Goal: Task Accomplishment & Management: Manage account settings

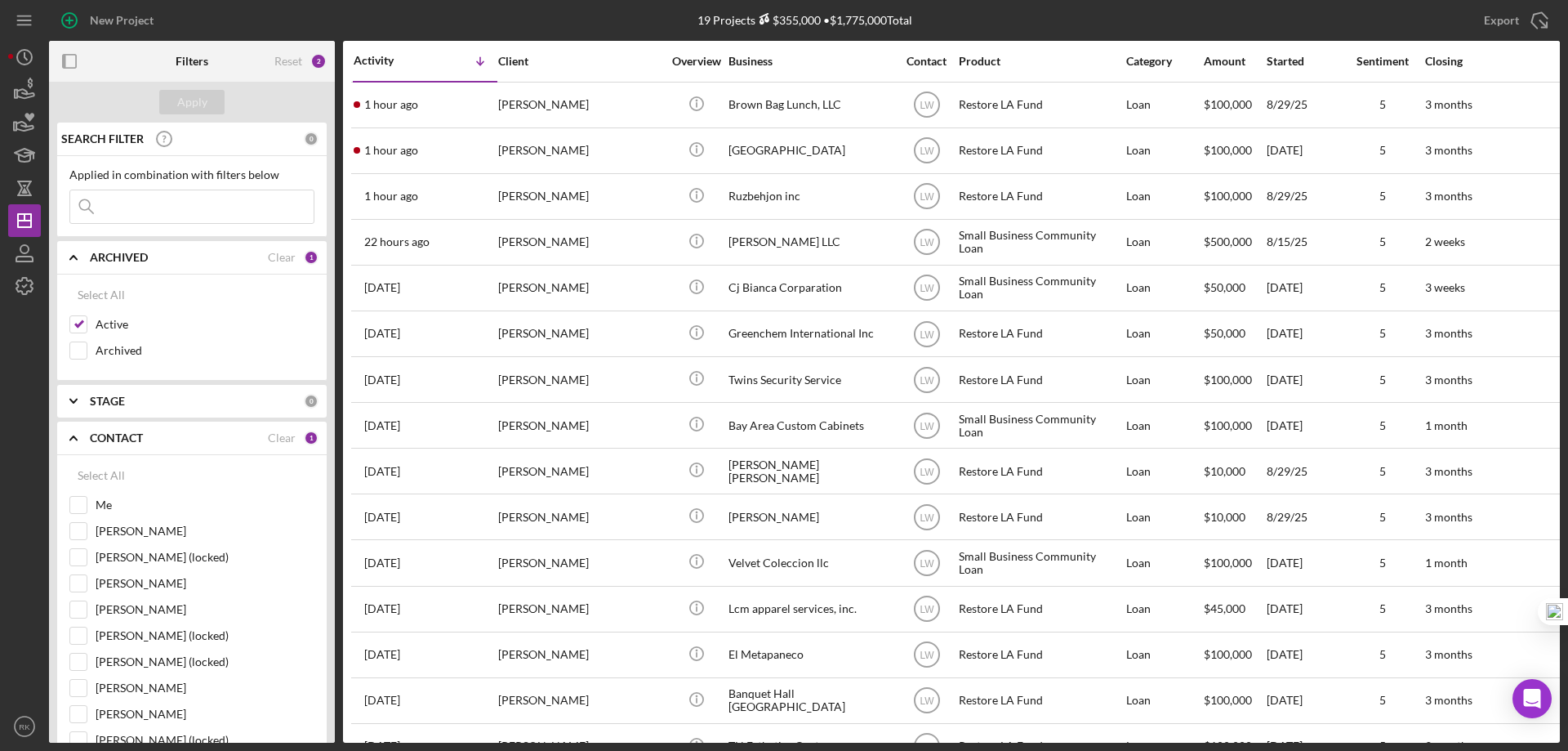
scroll to position [108, 0]
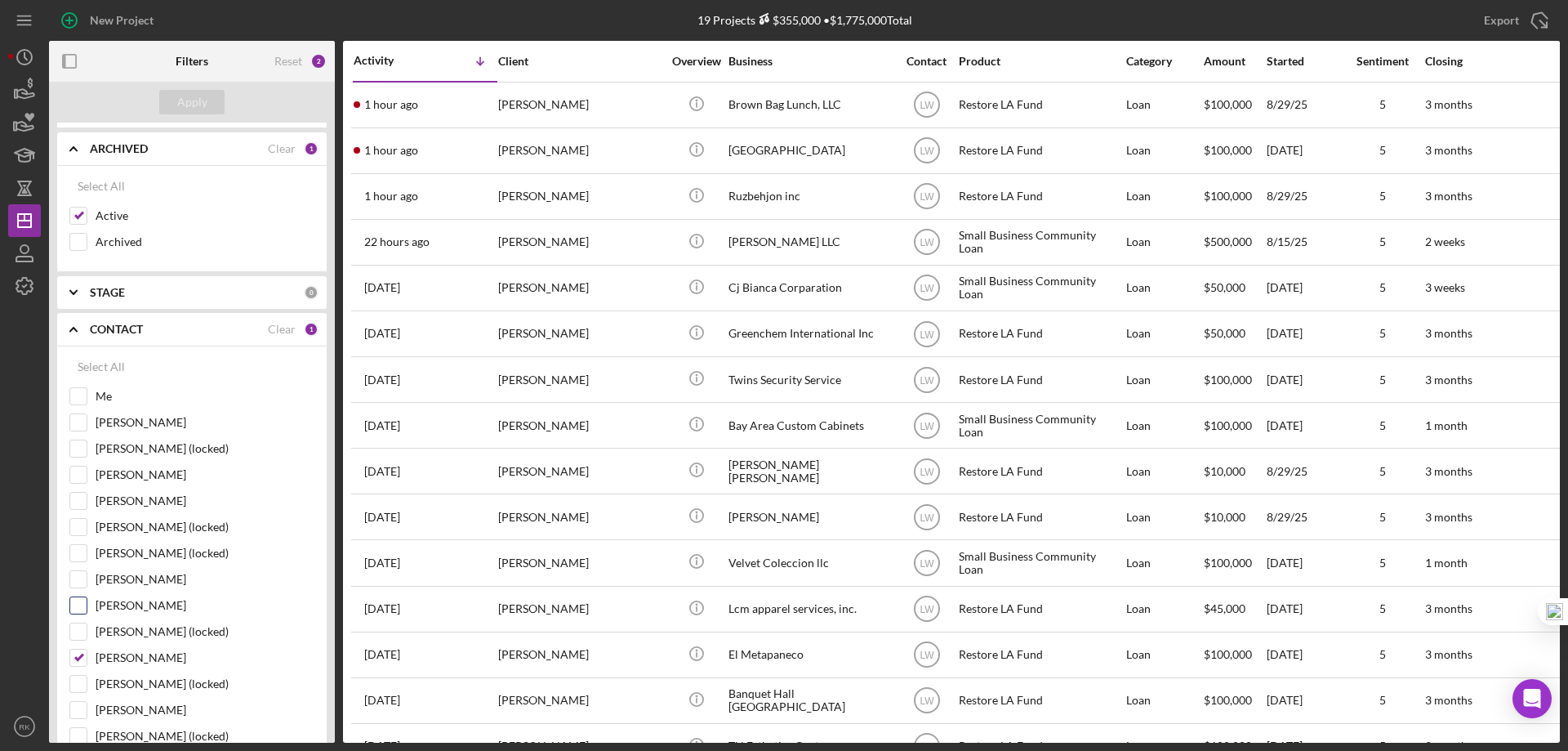
drag, startPoint x: 81, startPoint y: 655, endPoint x: 78, endPoint y: 611, distance: 44.1
click at [81, 655] on input "[PERSON_NAME]" at bounding box center [78, 658] width 16 height 16
checkbox input "false"
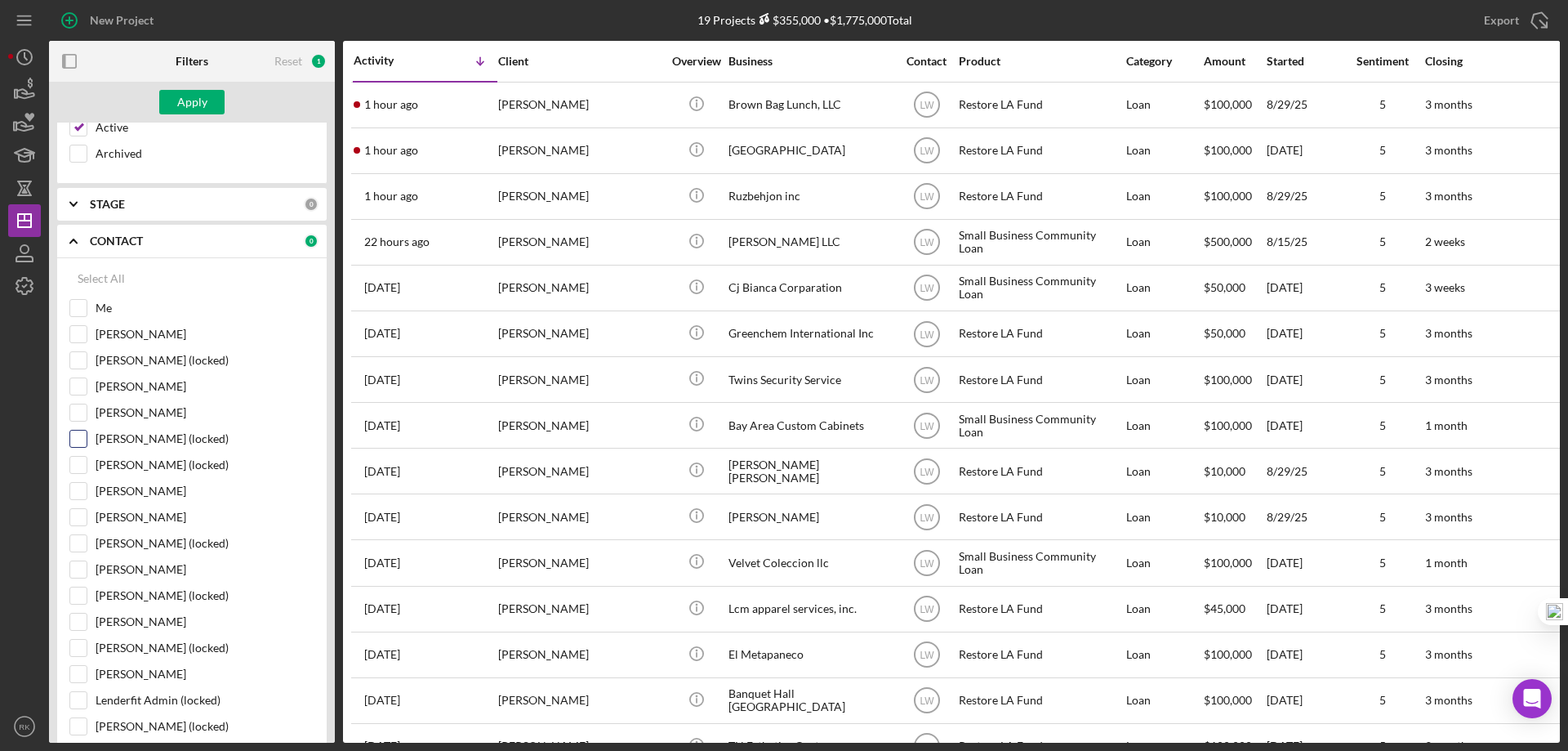
scroll to position [218, 0]
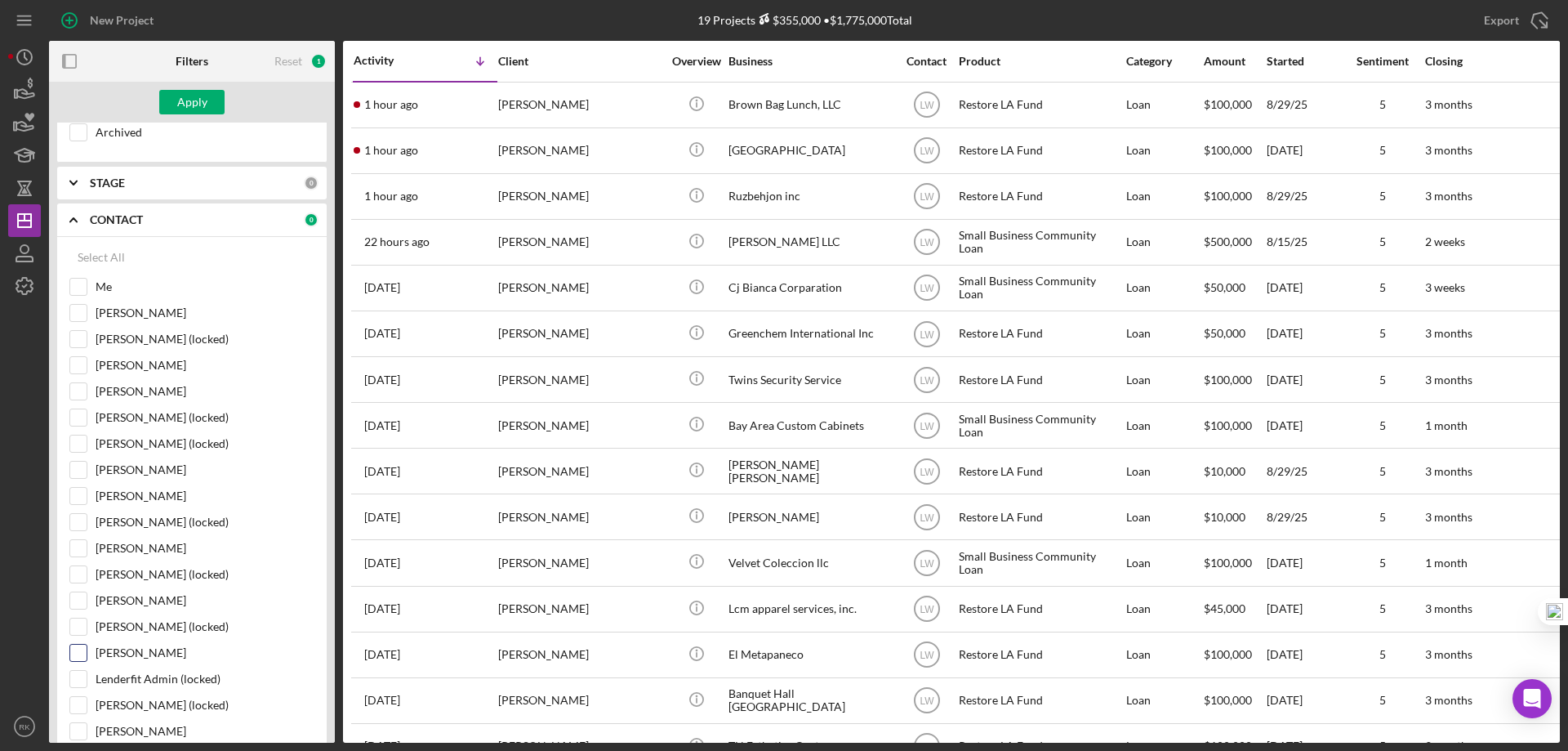
click at [84, 652] on input "[PERSON_NAME]" at bounding box center [78, 652] width 16 height 16
checkbox input "true"
click at [195, 109] on div "Apply" at bounding box center [192, 102] width 30 height 25
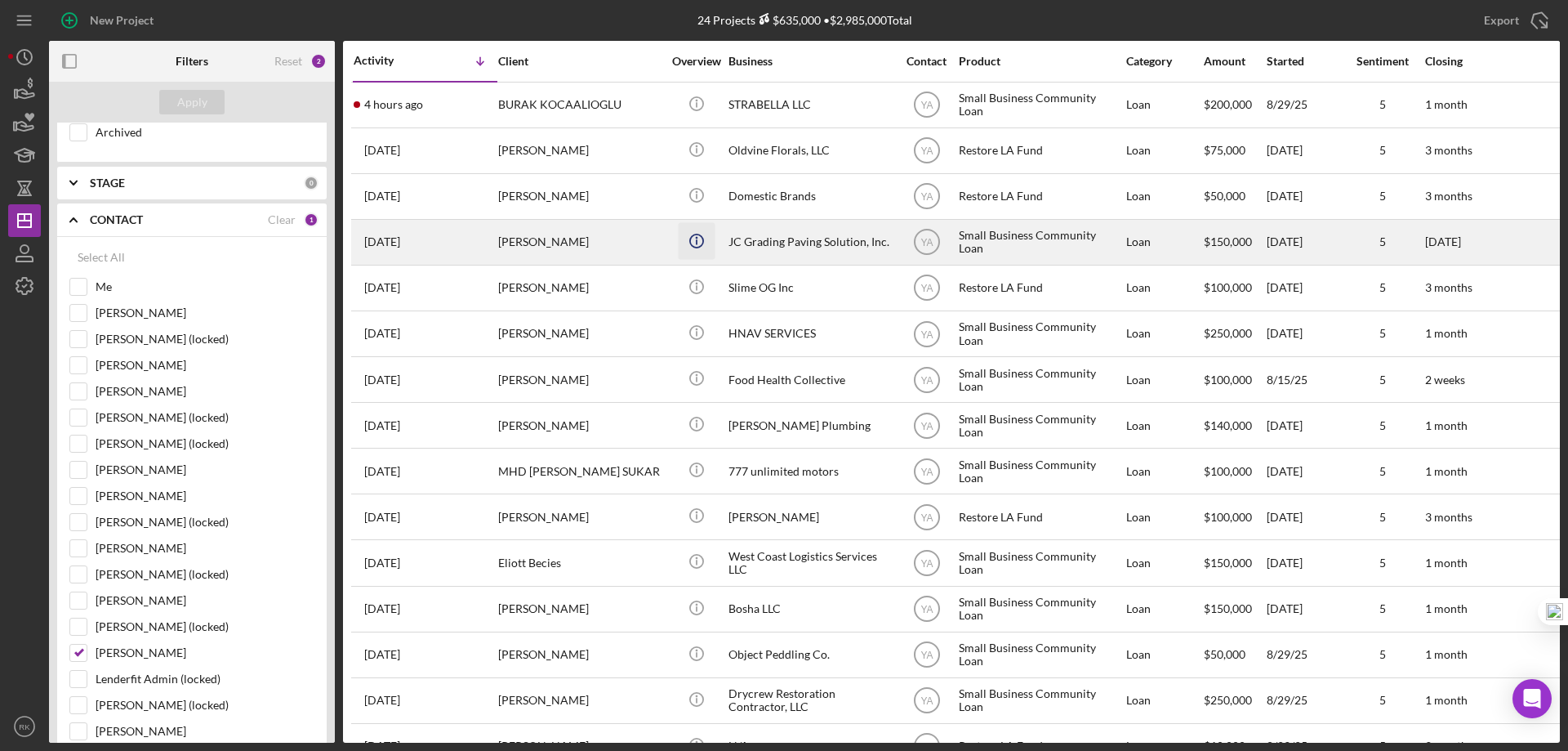
drag, startPoint x: 65, startPoint y: 60, endPoint x: 521, endPoint y: 252, distance: 494.8
click at [65, 60] on rect "button" at bounding box center [65, 61] width 4 height 13
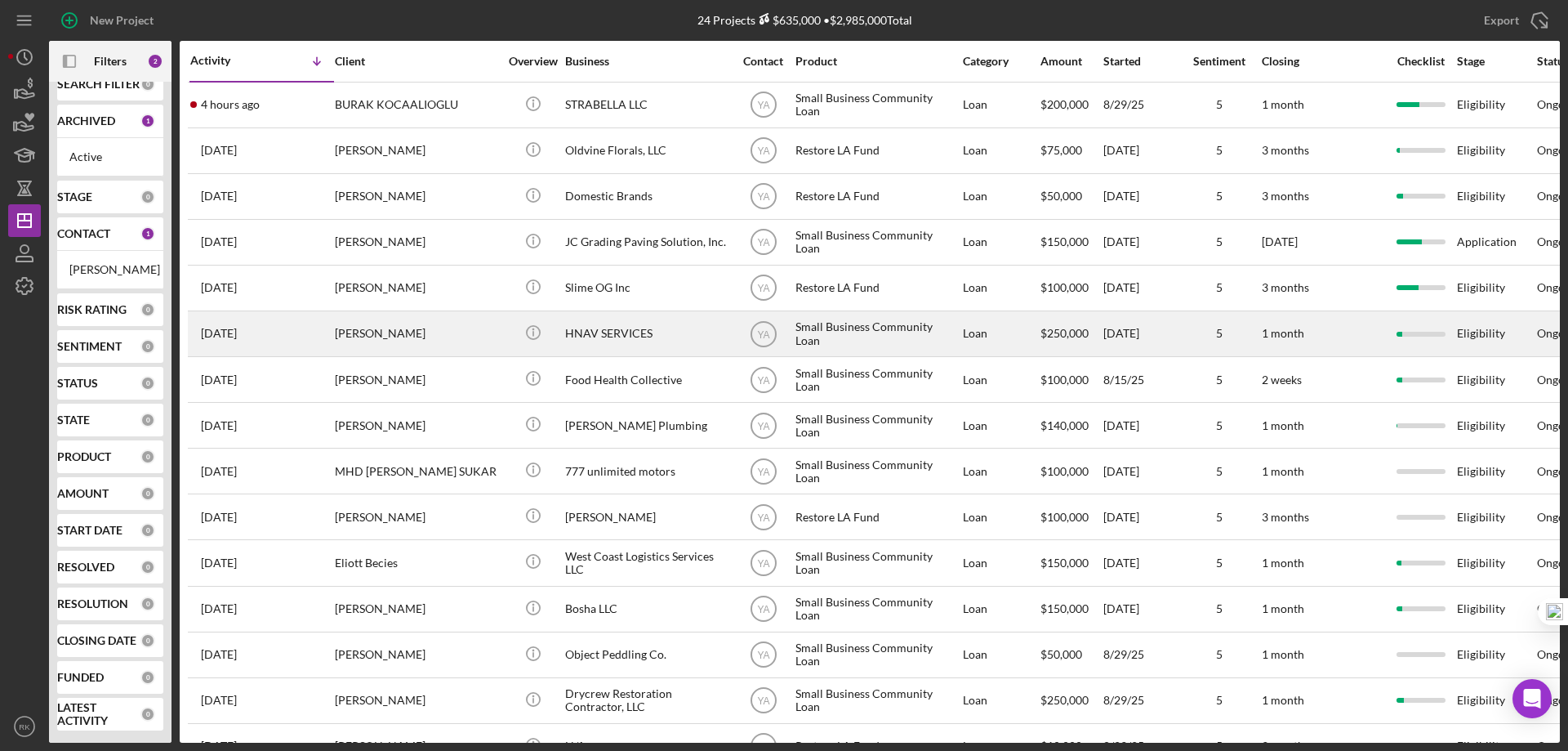
scroll to position [36, 0]
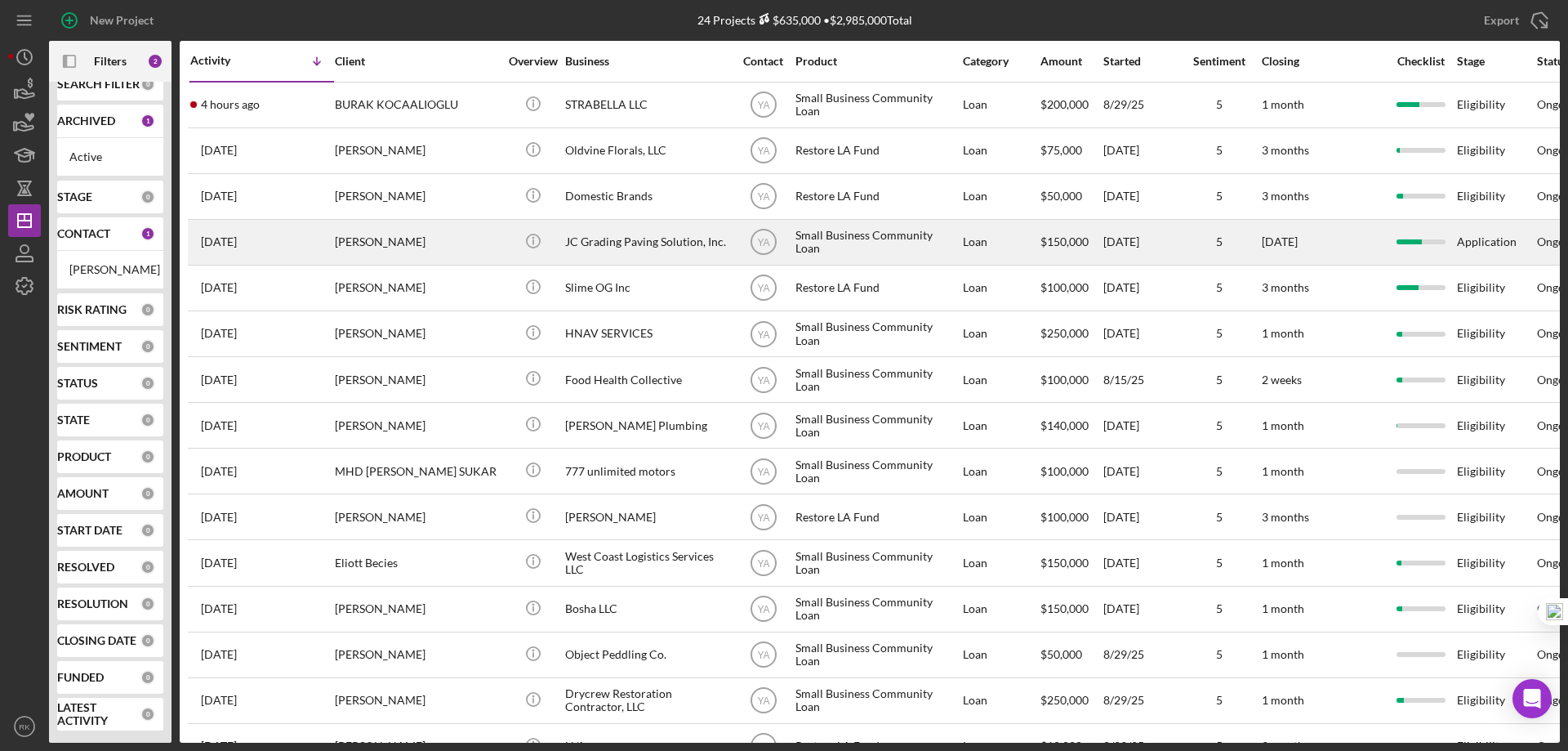
click at [601, 237] on div "JC Grading Paving Solution, Inc." at bounding box center [647, 242] width 163 height 44
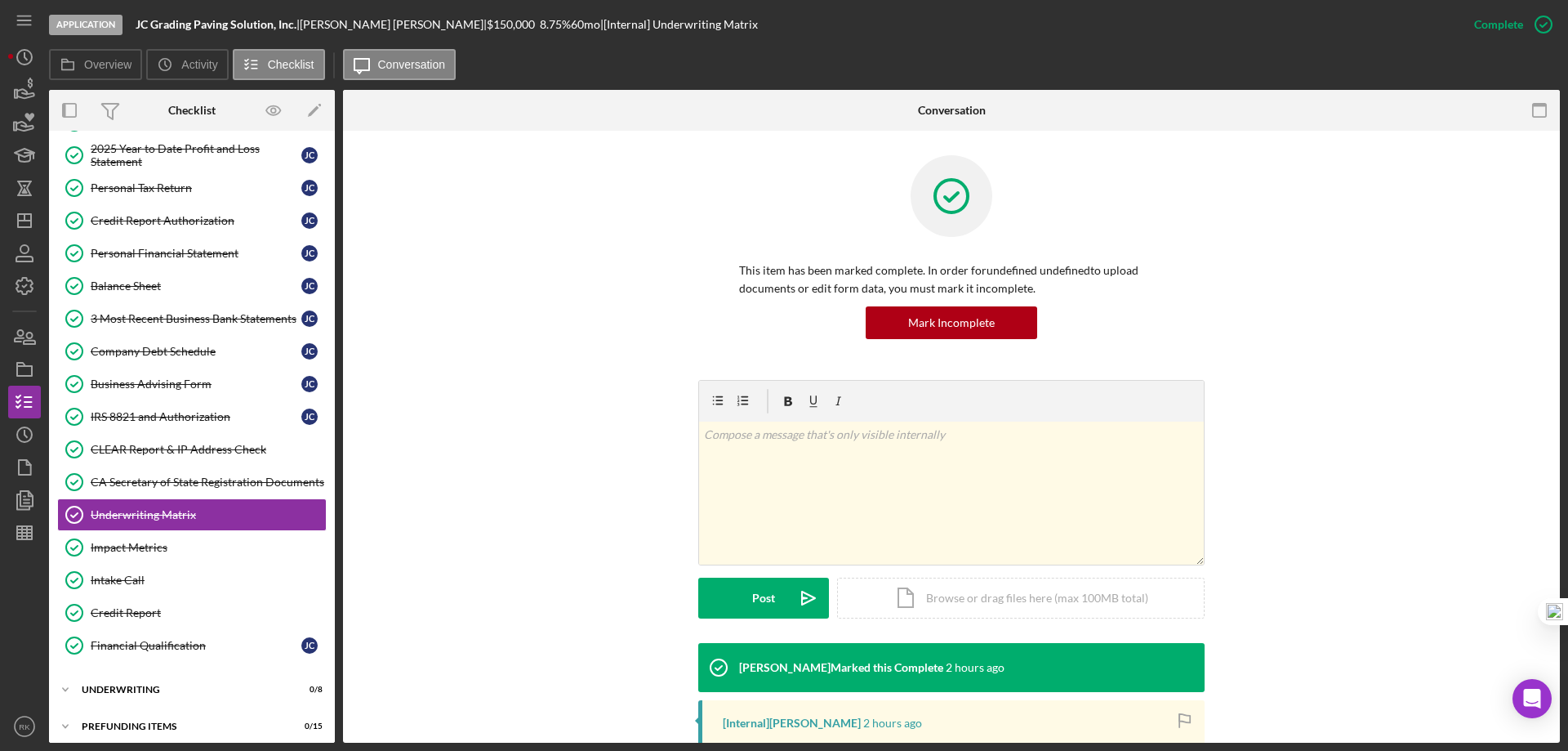
scroll to position [210, 0]
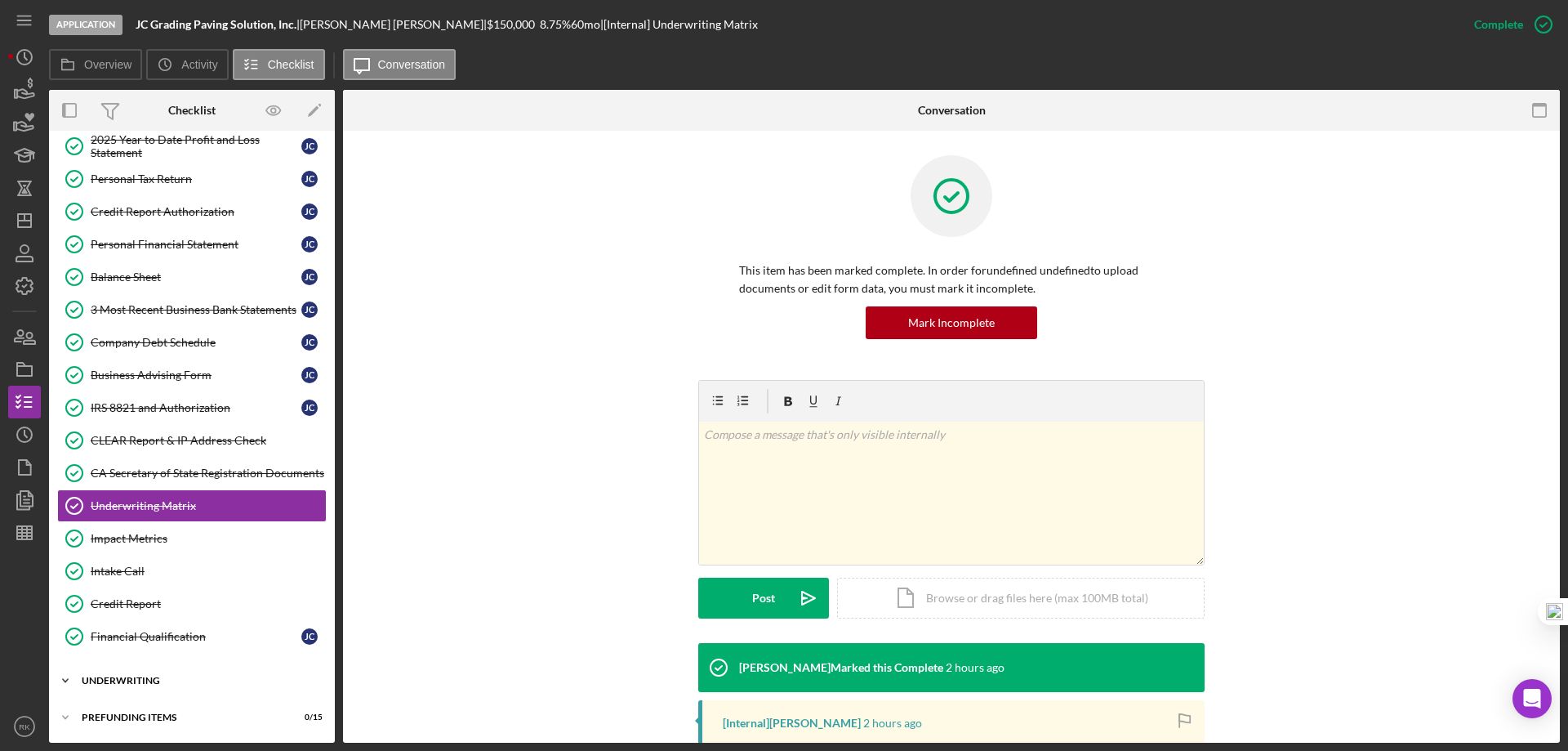
click at [142, 683] on div "Underwriting" at bounding box center [198, 680] width 233 height 10
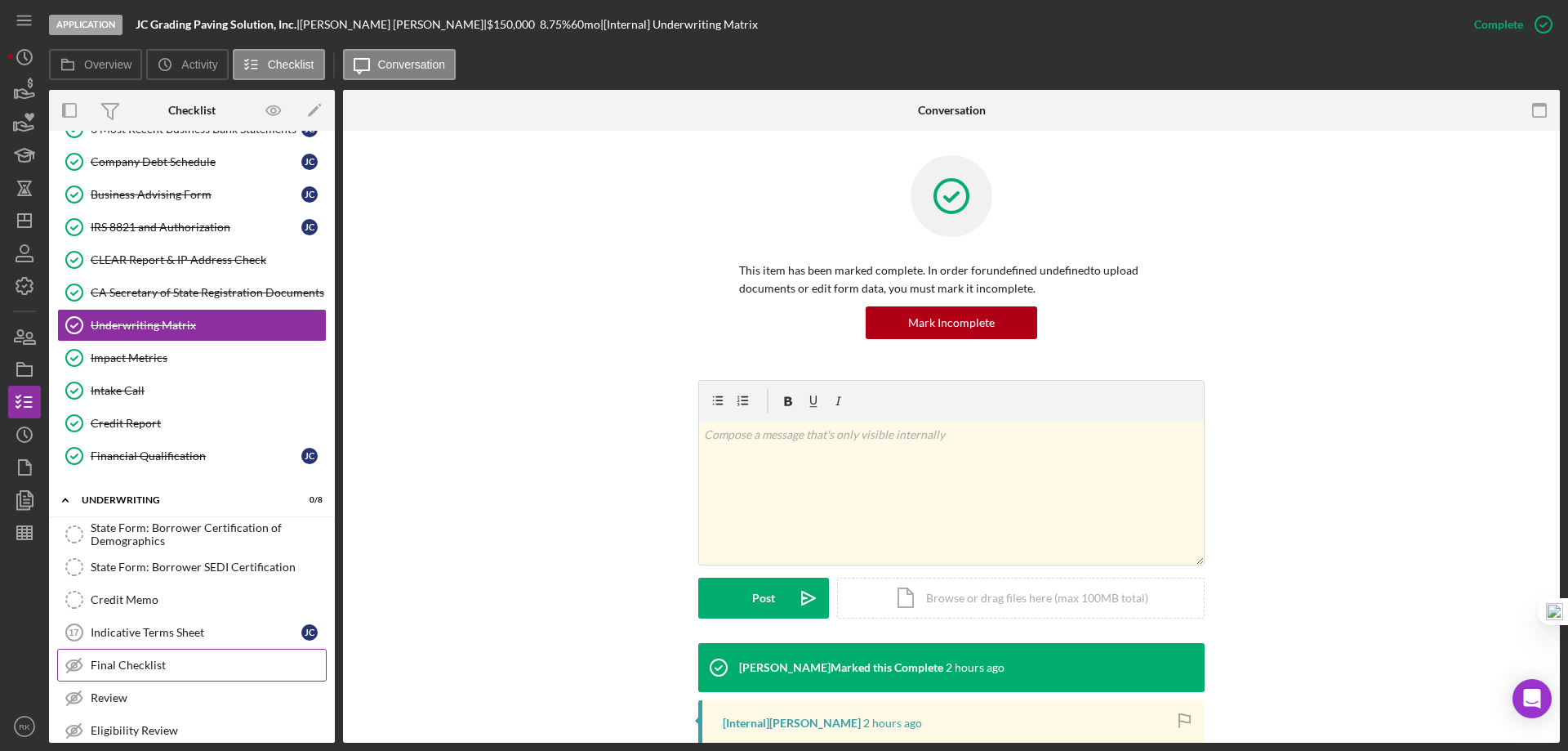
scroll to position [481, 0]
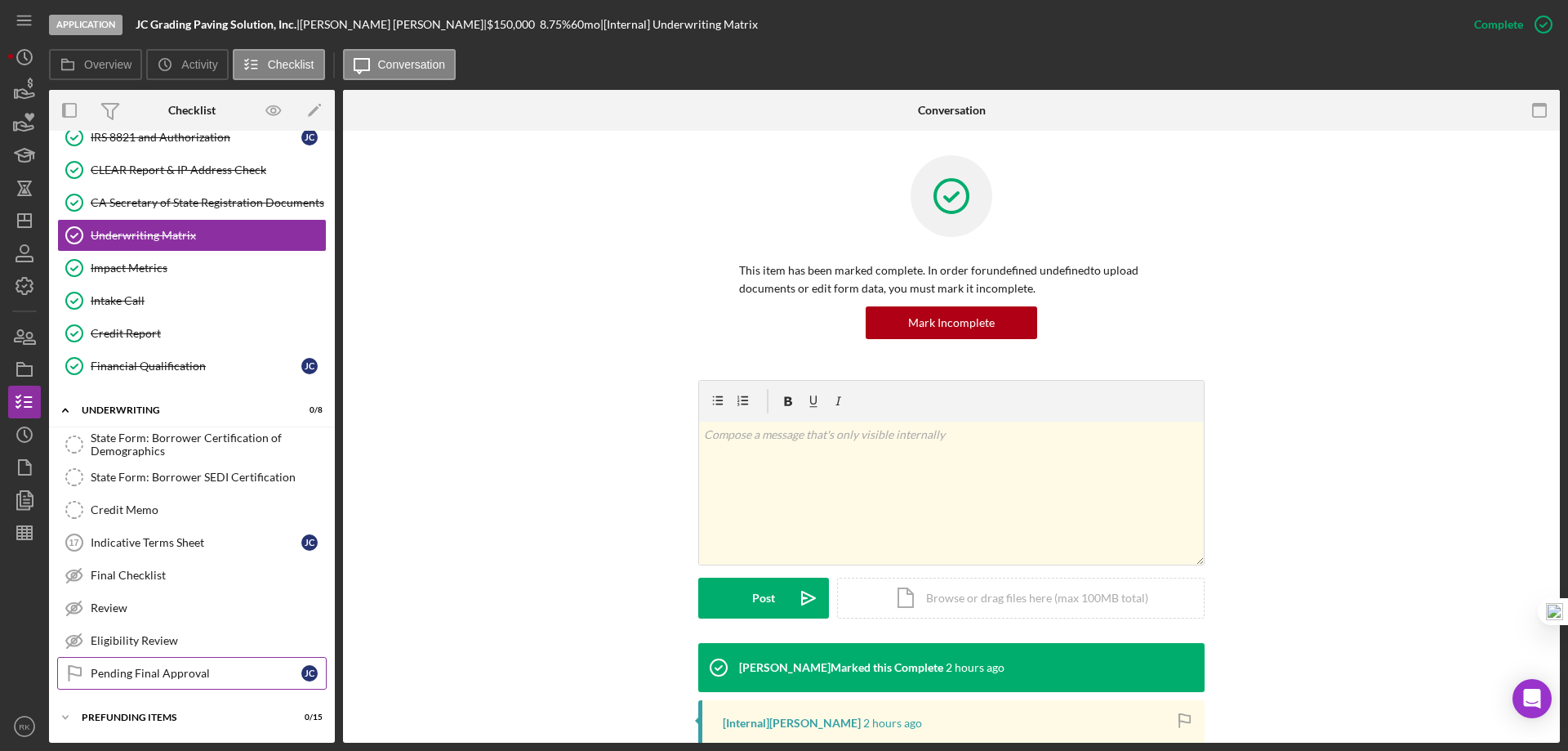
click at [171, 667] on div "Pending Final Approval" at bounding box center [195, 673] width 211 height 13
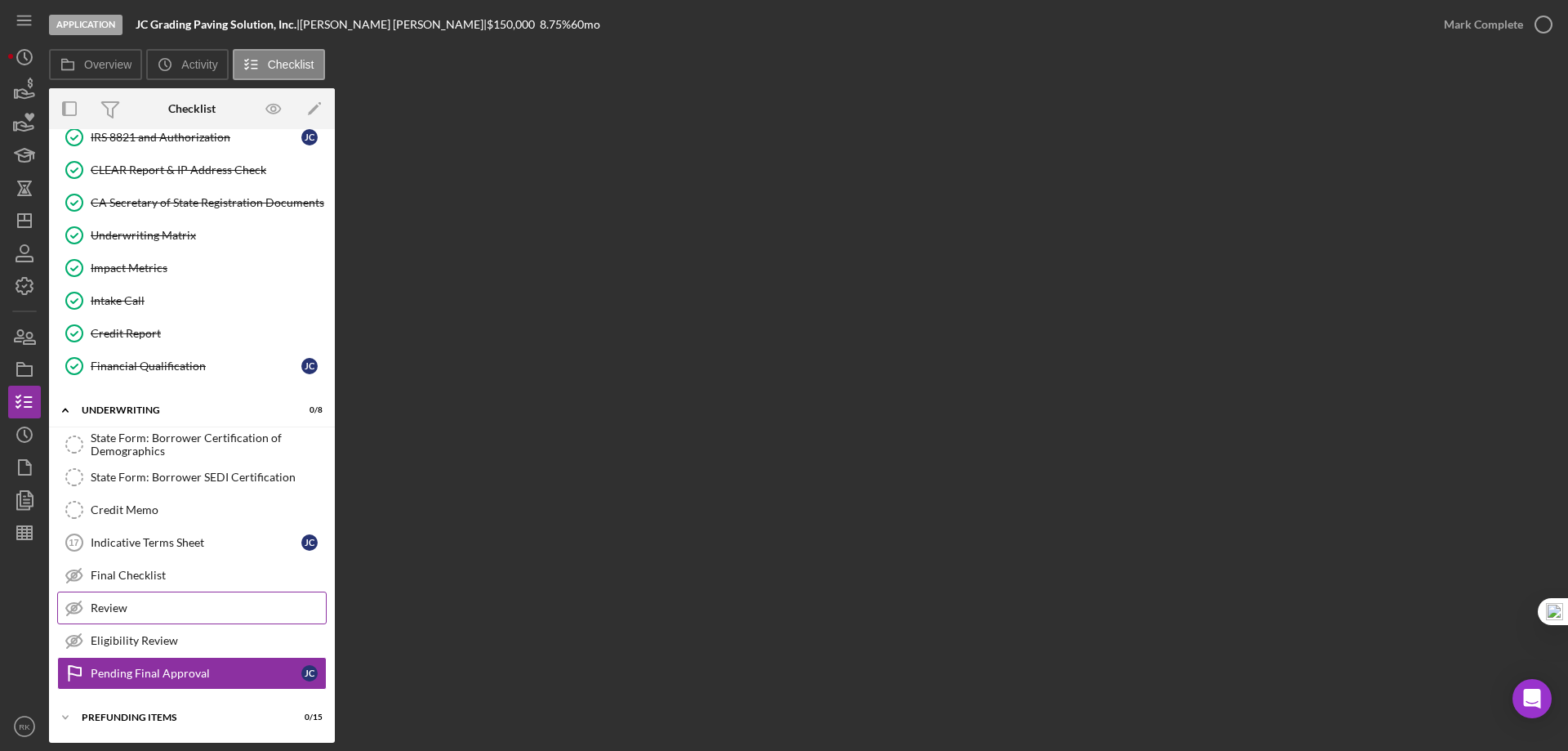
scroll to position [481, 0]
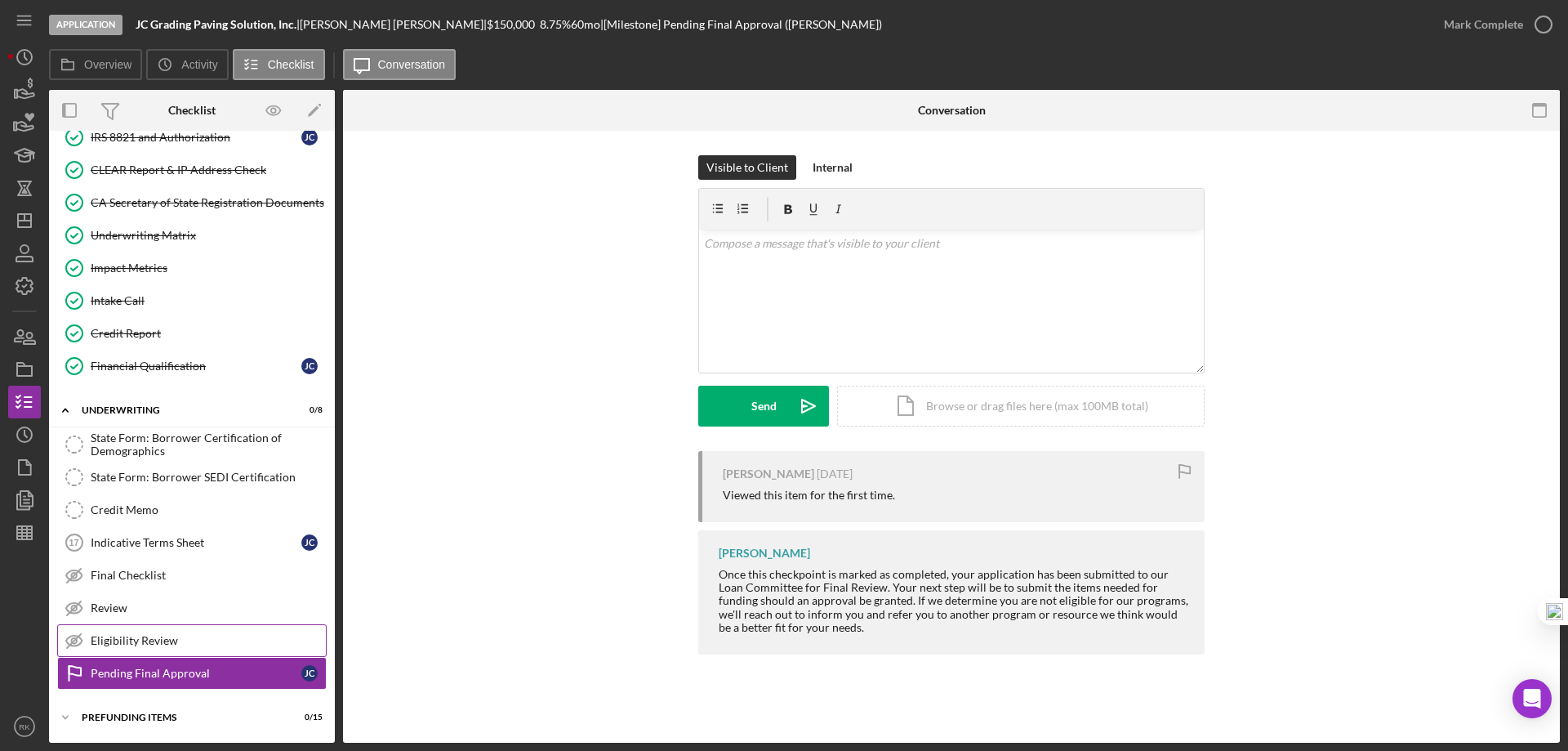
click at [235, 629] on link "Eligibility Review Eligibility Review" at bounding box center [191, 640] width 269 height 33
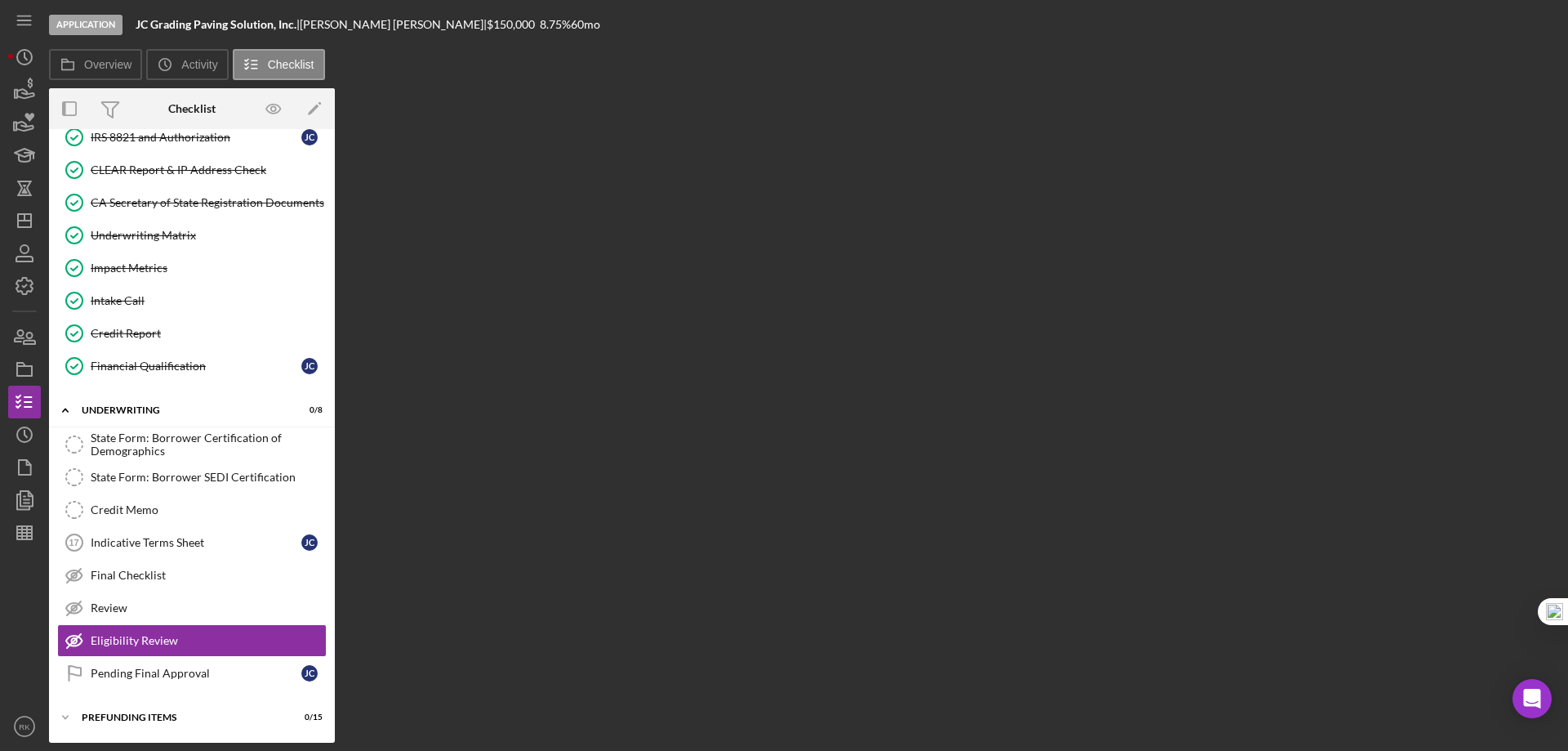
scroll to position [481, 0]
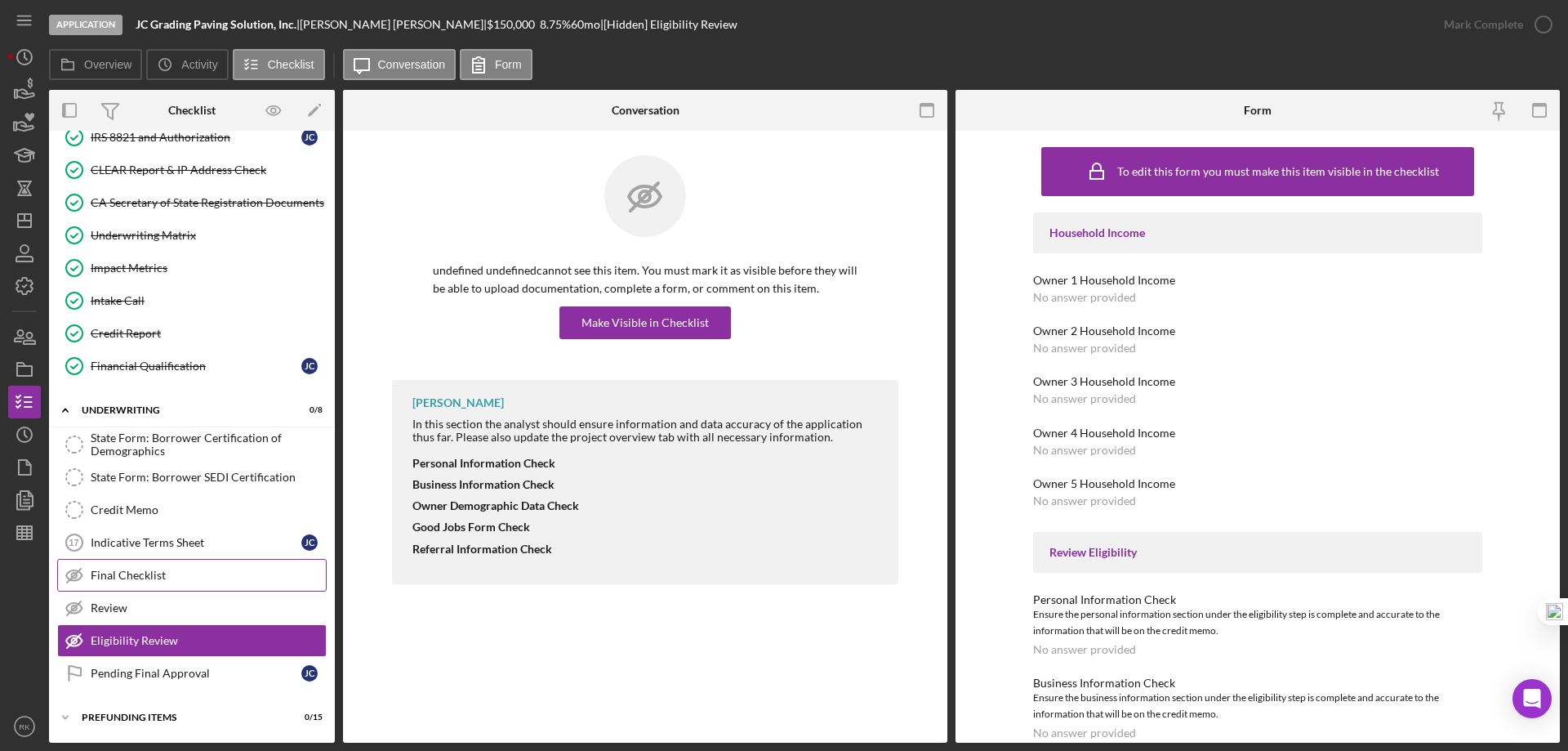
click at [174, 569] on div "Final Checklist" at bounding box center [208, 575] width 235 height 13
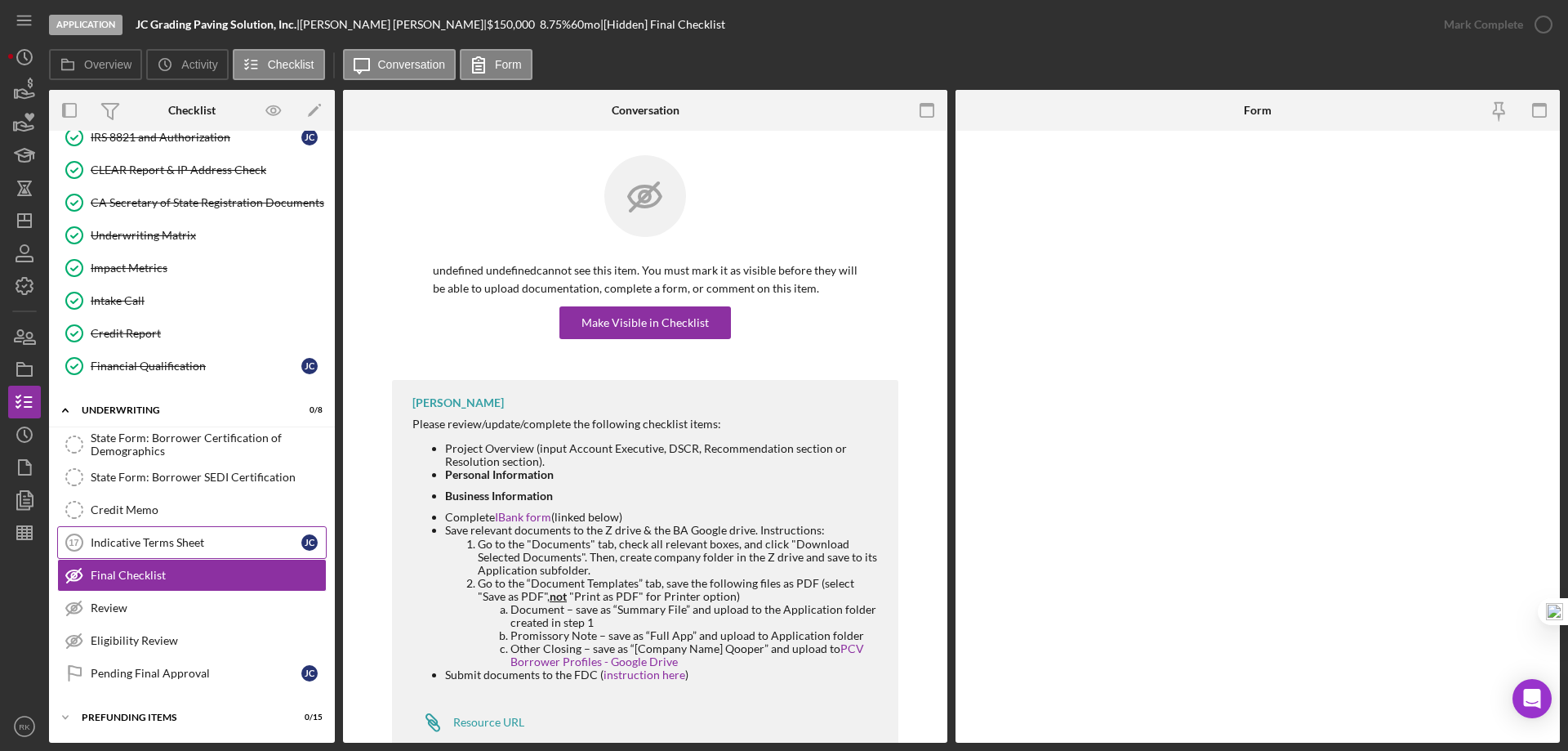
scroll to position [481, 0]
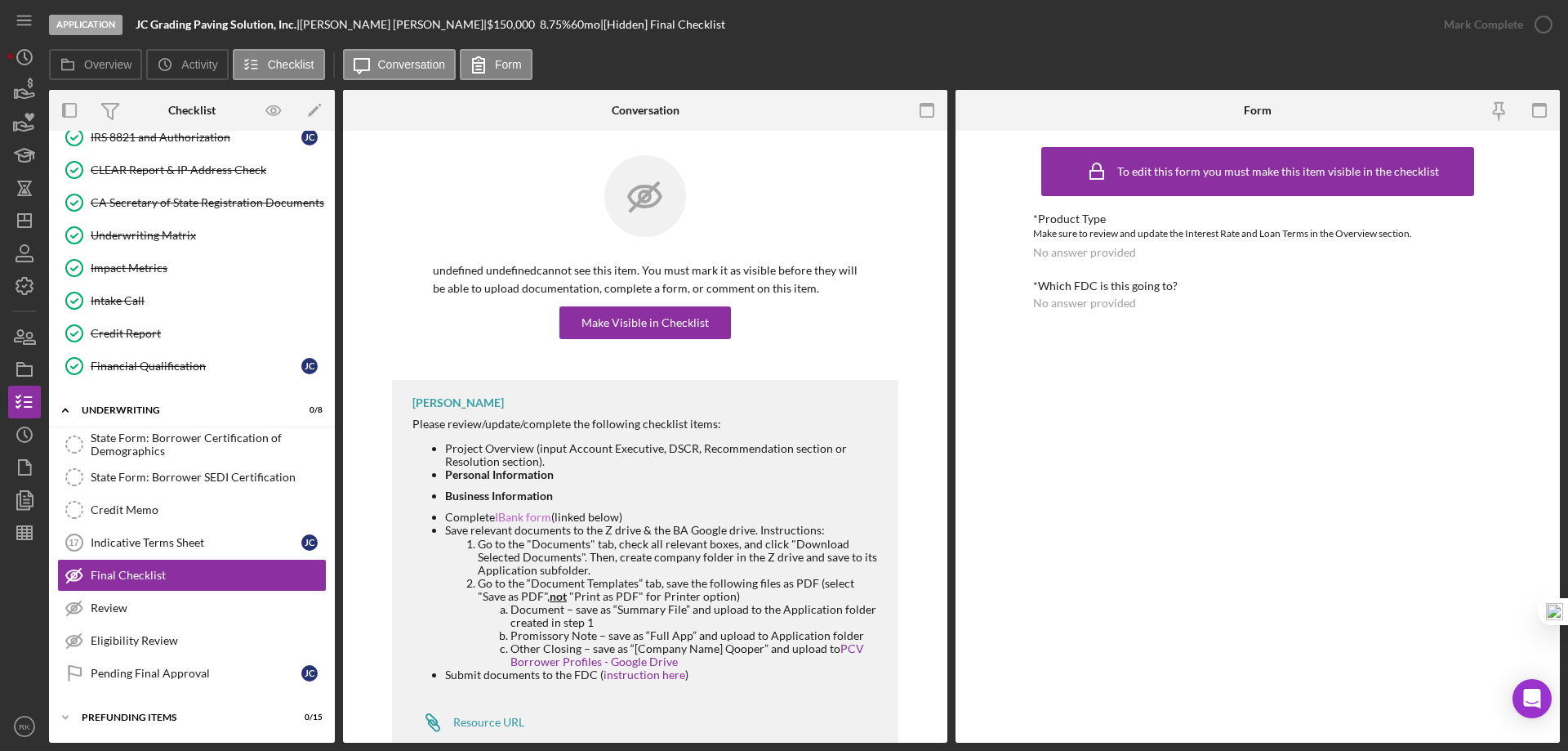
click at [509, 515] on link "IBank form" at bounding box center [522, 517] width 56 height 14
drag, startPoint x: 493, startPoint y: 547, endPoint x: 837, endPoint y: 571, distance: 344.8
click at [837, 571] on li "Go to the "Documents" tab, check all relevant boxes, and click "Download Select…" at bounding box center [680, 557] width 404 height 39
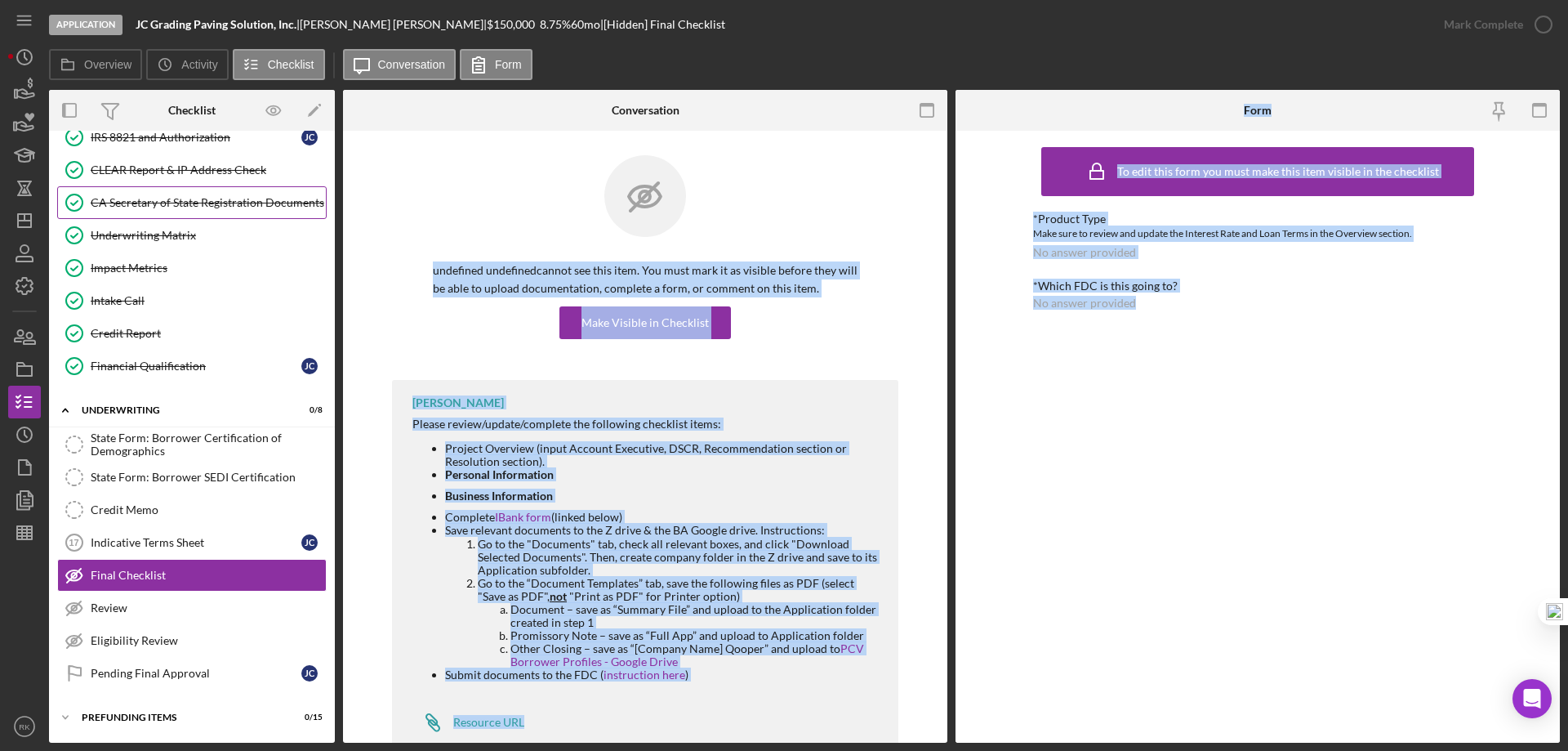
drag, startPoint x: 712, startPoint y: 141, endPoint x: 137, endPoint y: 211, distance: 579.2
click at [0, 204] on html "Application JC Grading Paving Solution, Inc. | [PERSON_NAME] | $150,000 $60,000…" at bounding box center [784, 375] width 1568 height 751
click at [792, 516] on li "Complete IBank form (linked below)" at bounding box center [664, 517] width 437 height 13
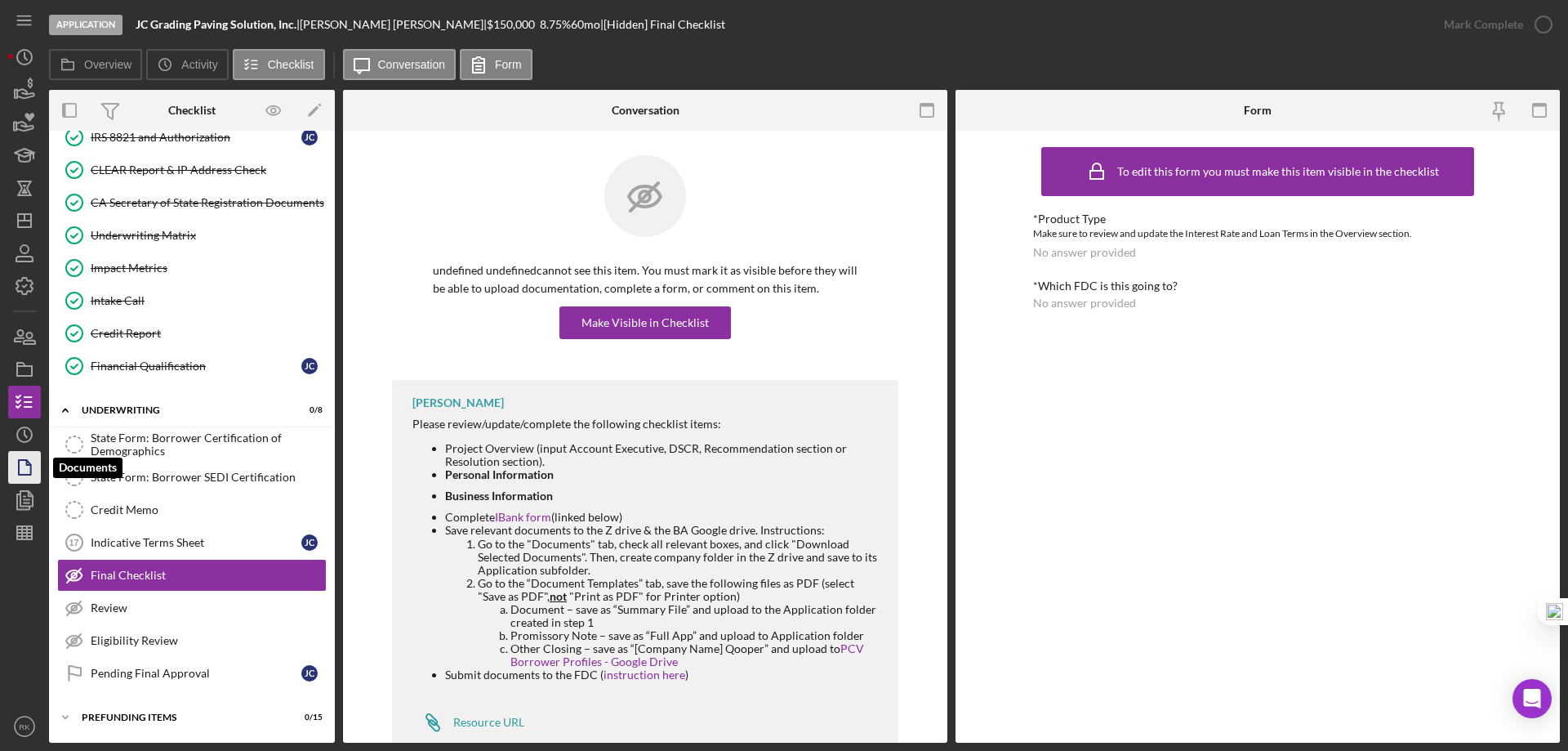
click at [30, 469] on polygon "button" at bounding box center [25, 467] width 12 height 15
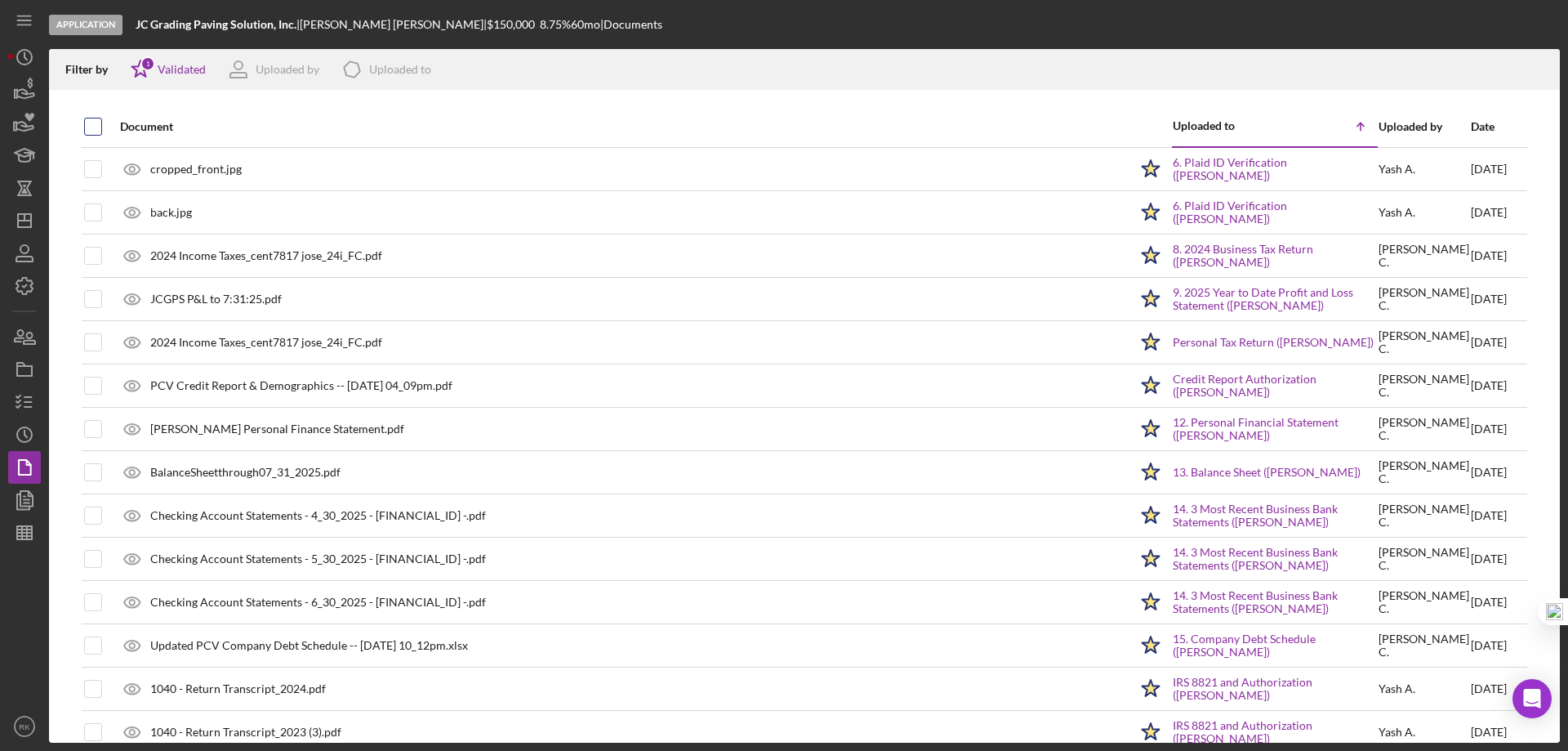
click at [92, 127] on input "checkbox" at bounding box center [93, 126] width 16 height 16
checkbox input "true"
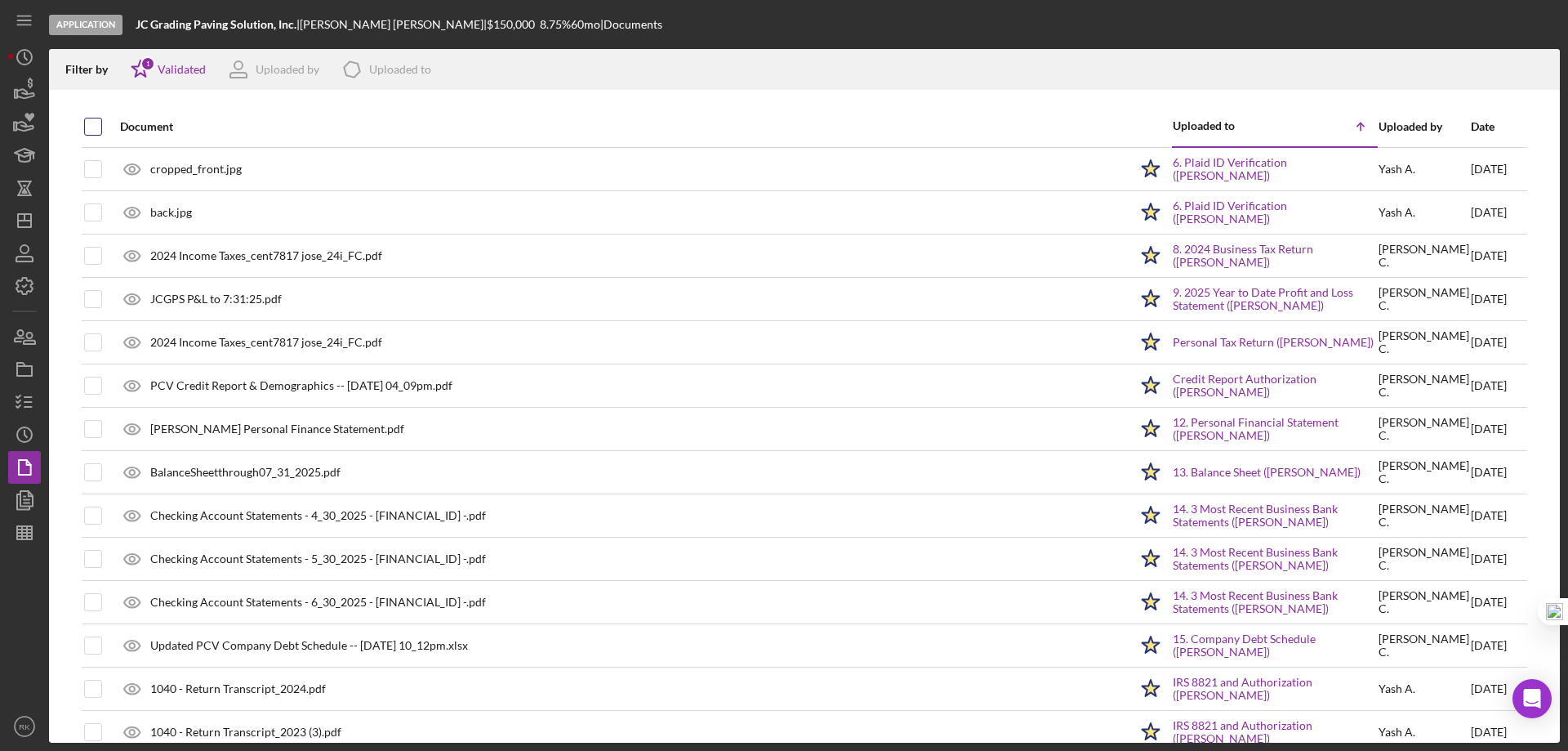
checkbox input "true"
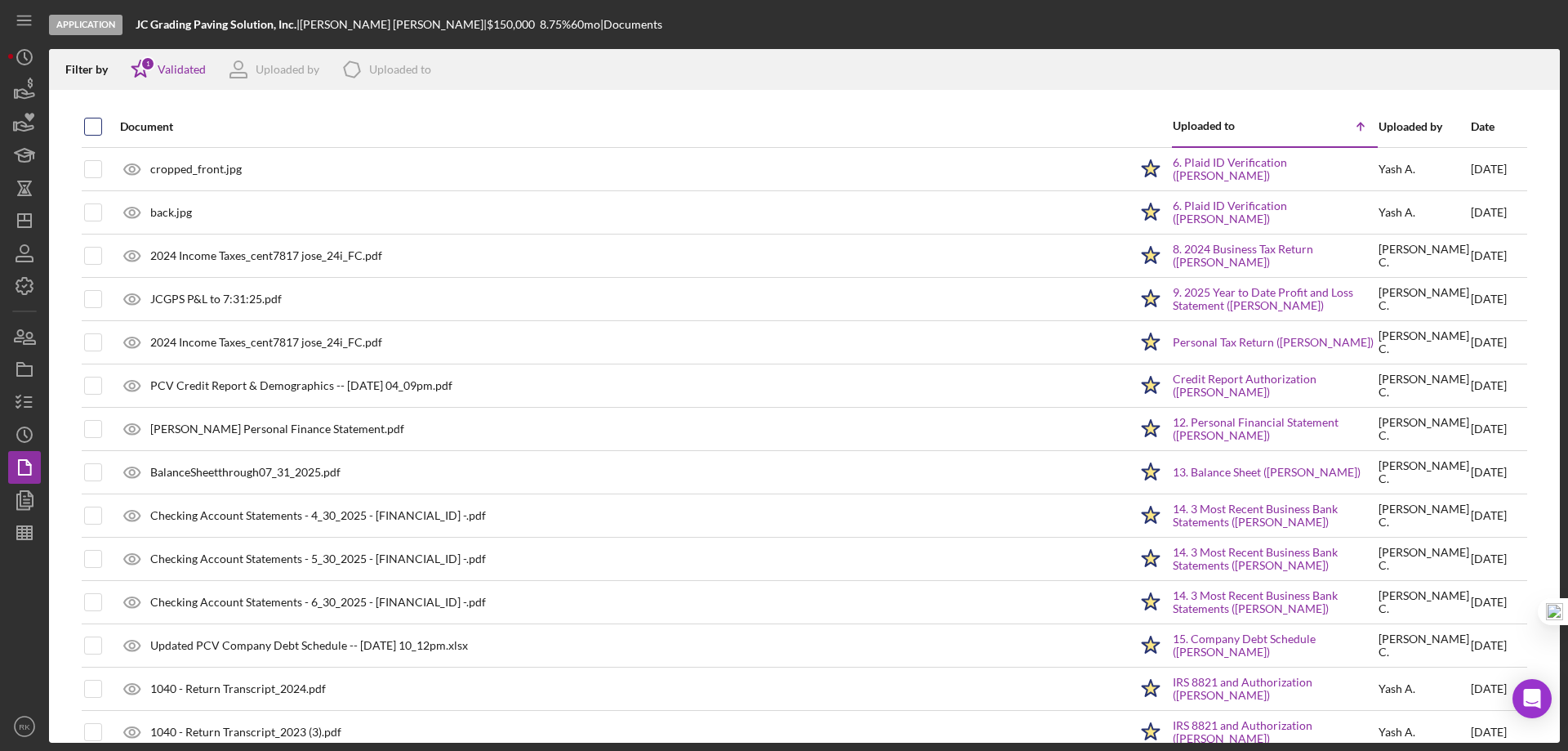
checkbox input "true"
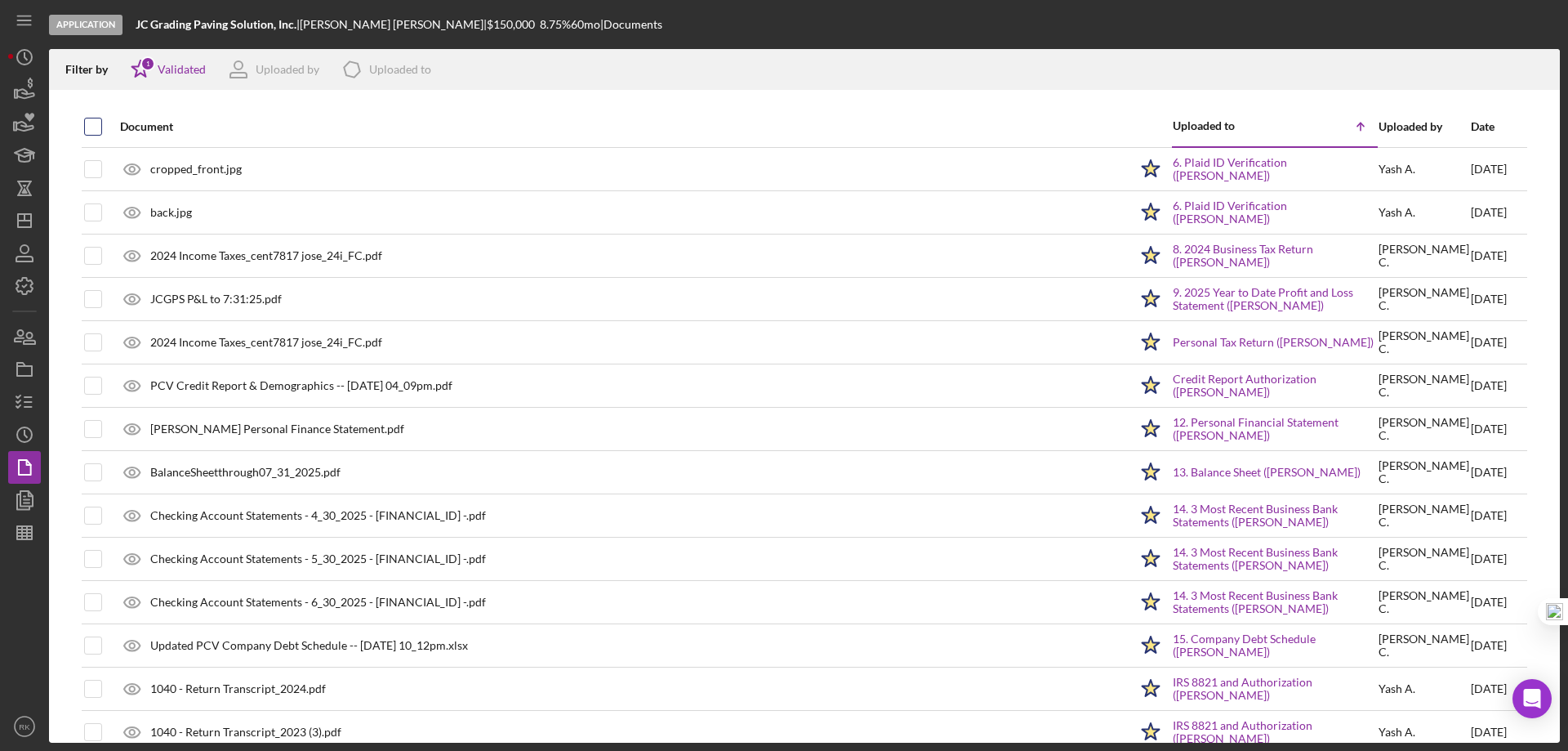
checkbox input "true"
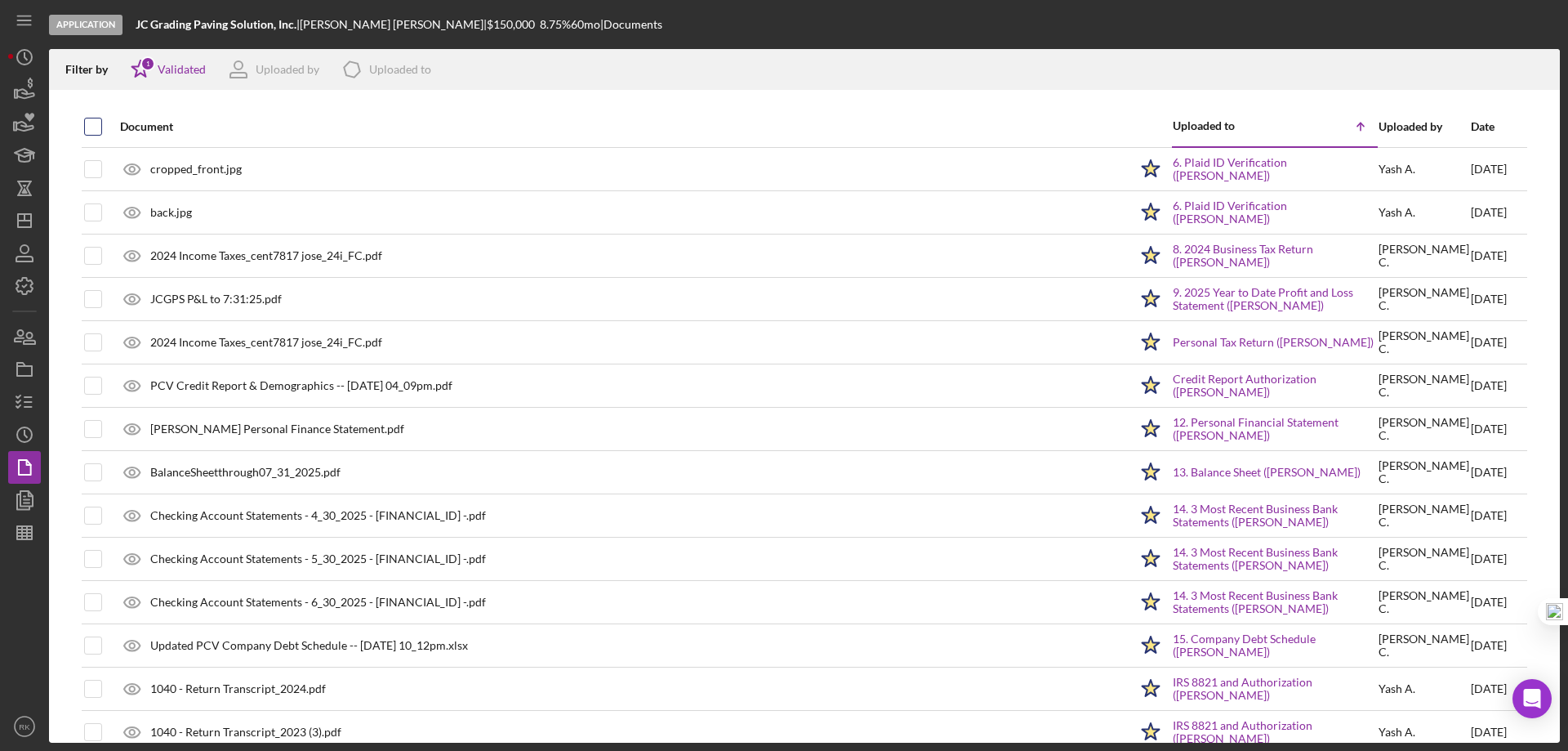
checkbox input "true"
click at [1543, 67] on icon "Icon/Download" at bounding box center [1540, 69] width 36 height 36
click at [25, 506] on polygon "button" at bounding box center [27, 498] width 12 height 15
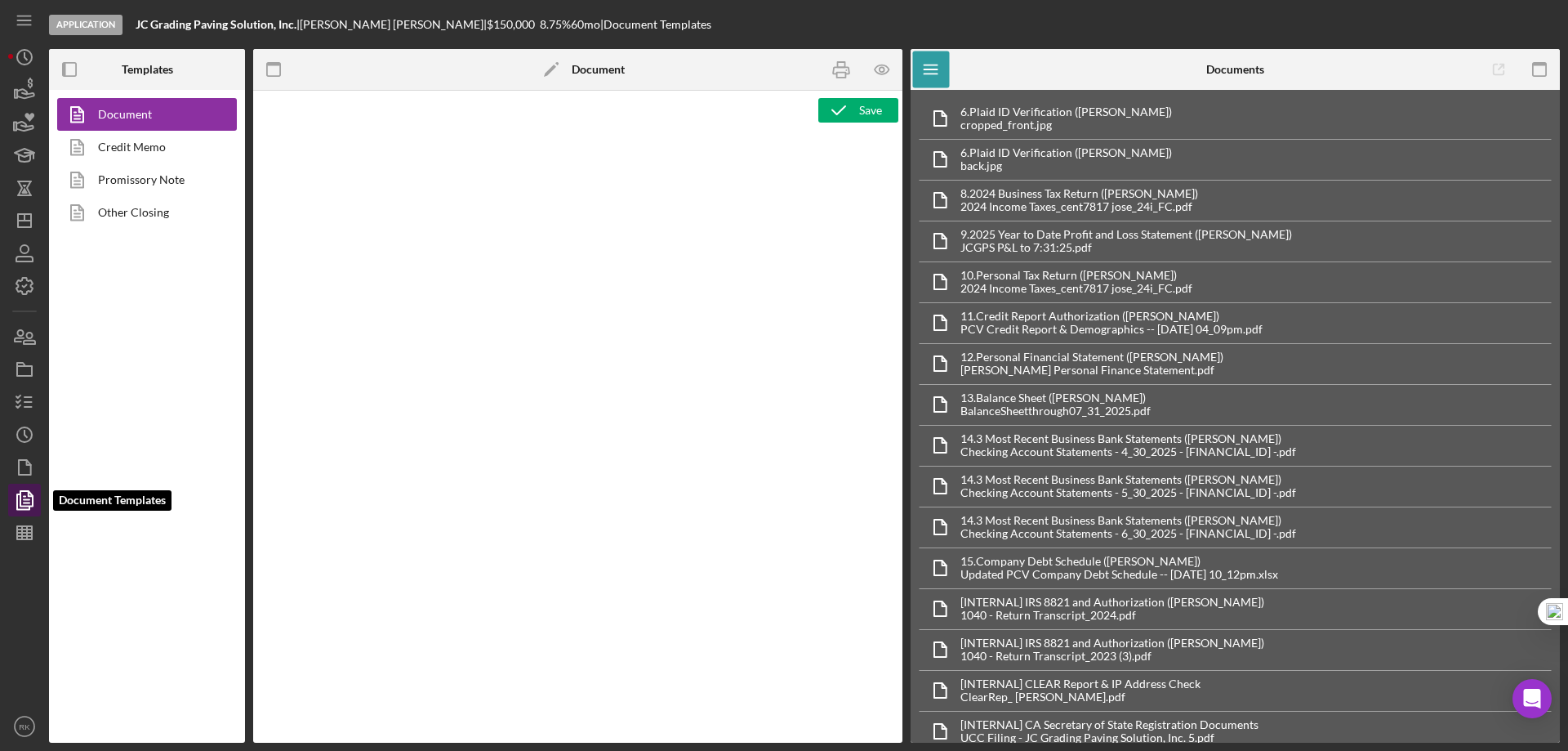
type textarea "<h1 style="text-align: center;">Full Application Form</h1> <h2 style="text-alig…"
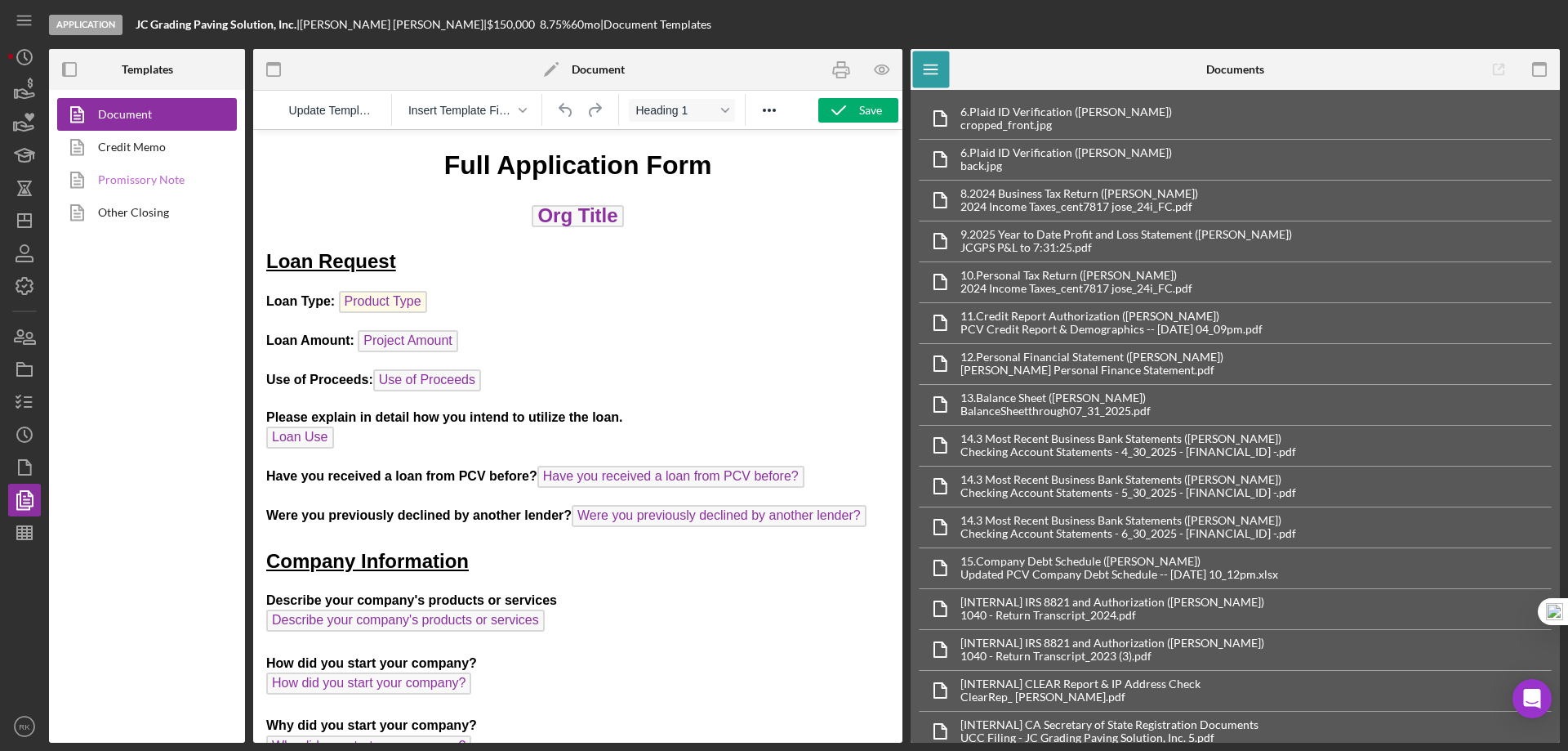
click at [147, 182] on link "Promissory Note" at bounding box center [142, 180] width 171 height 33
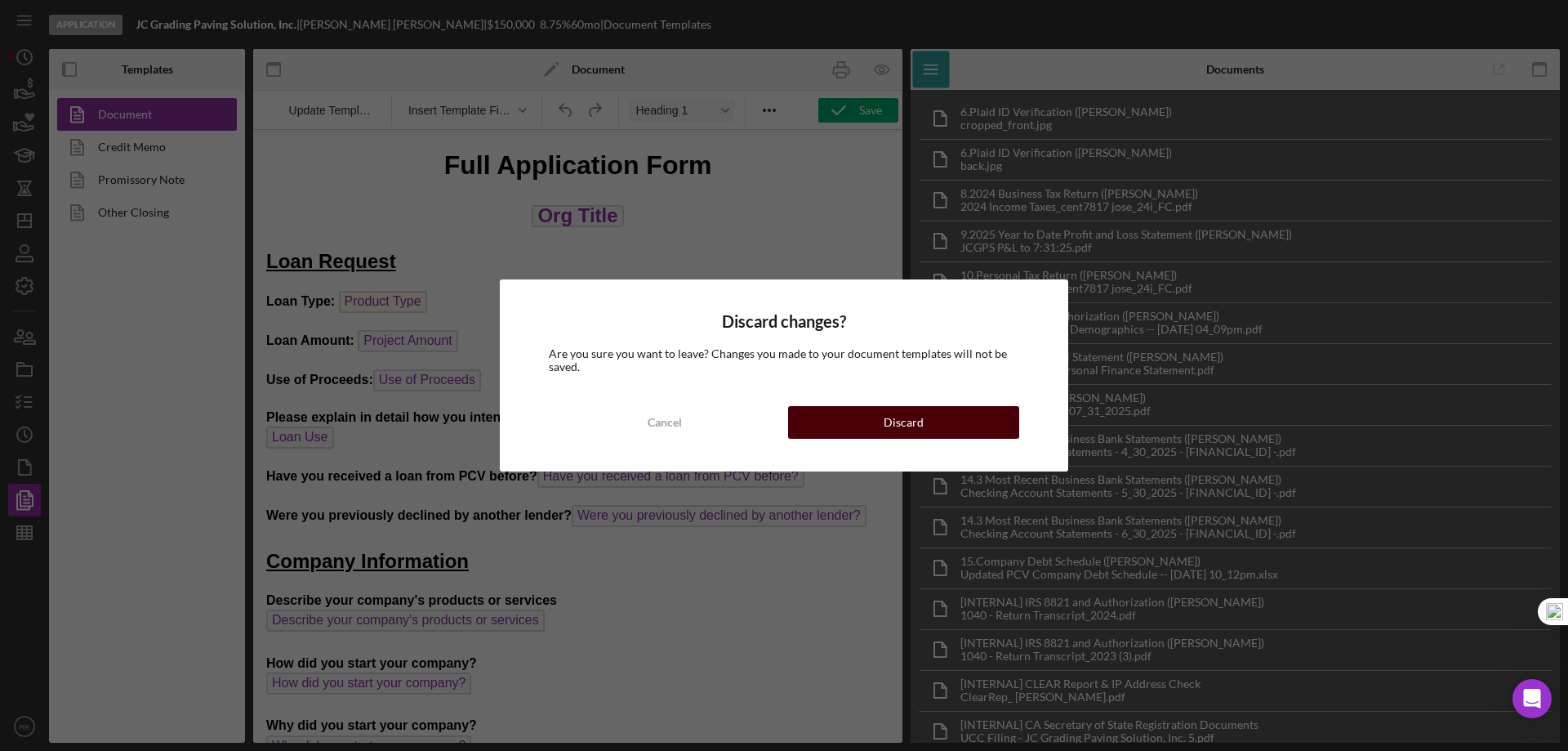
click at [818, 435] on button "Discard" at bounding box center [903, 422] width 231 height 33
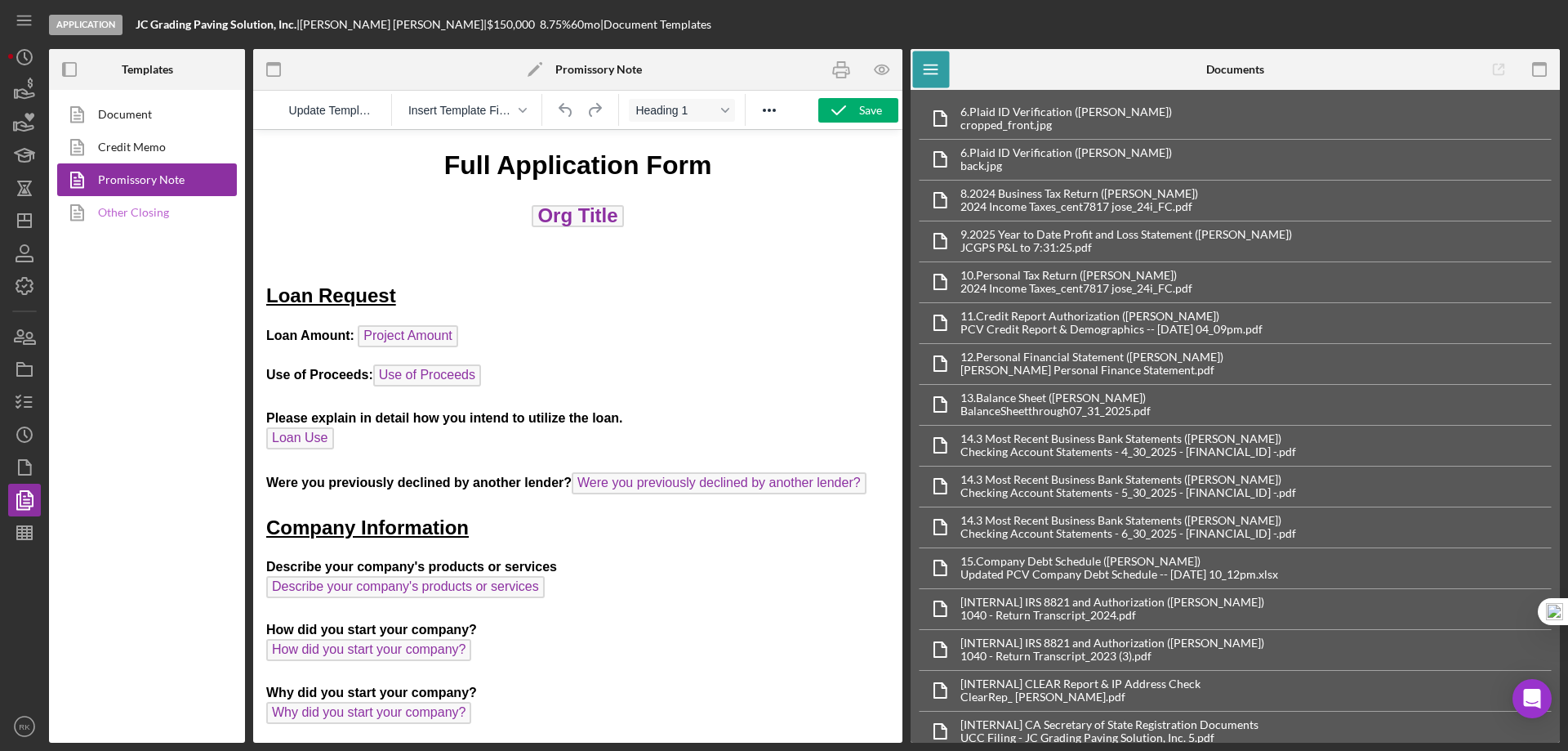
click at [155, 211] on link "Other Closing" at bounding box center [142, 212] width 171 height 33
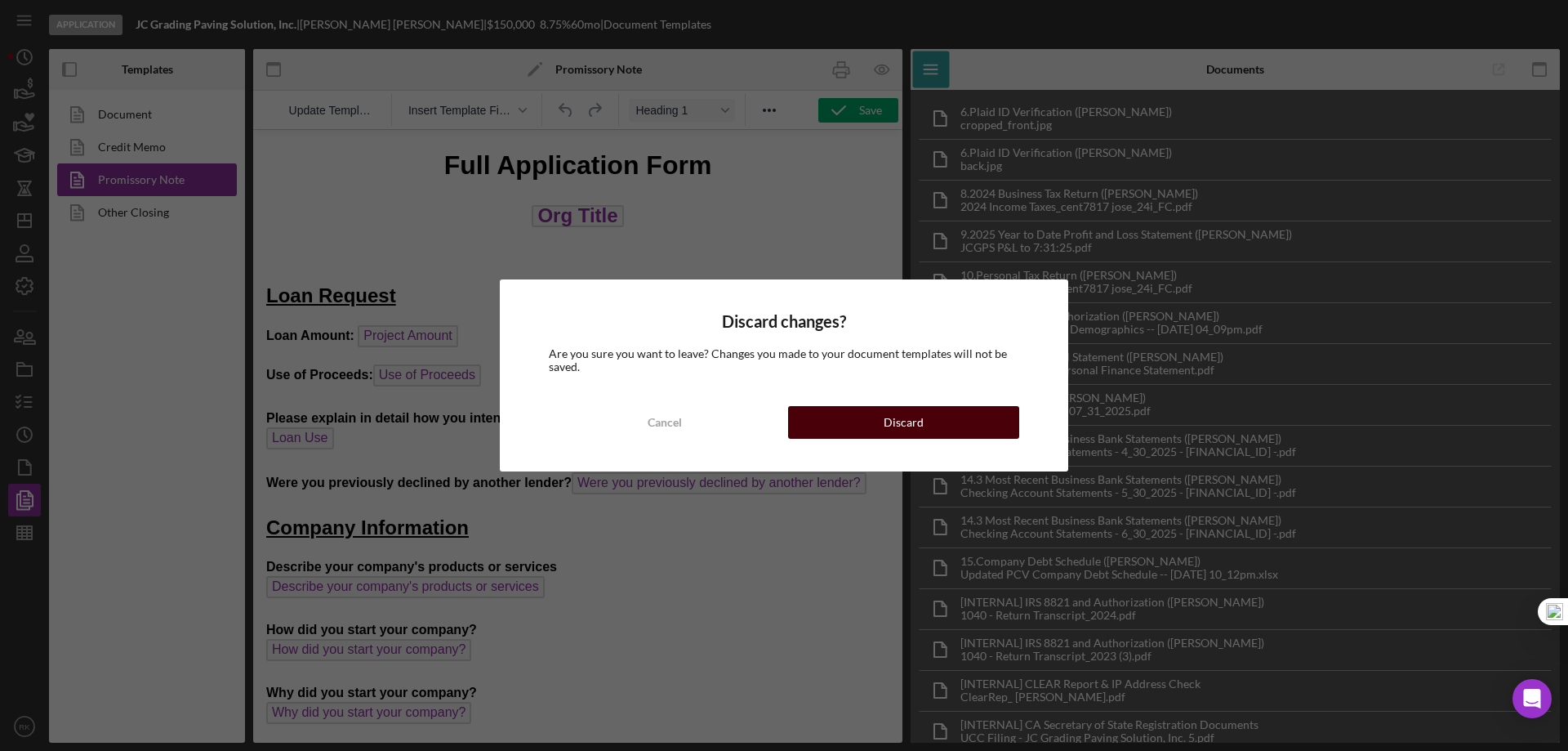
click at [803, 426] on button "Discard" at bounding box center [903, 422] width 231 height 33
